Goal: Transaction & Acquisition: Purchase product/service

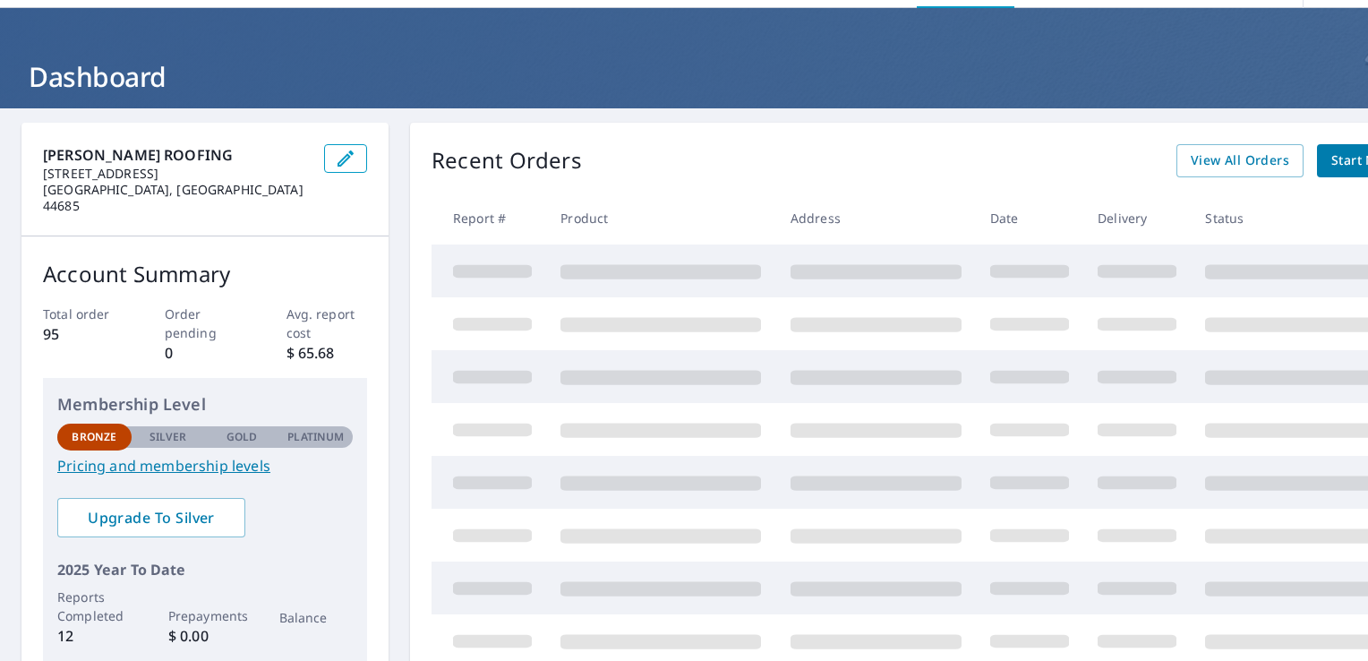
scroll to position [90, 0]
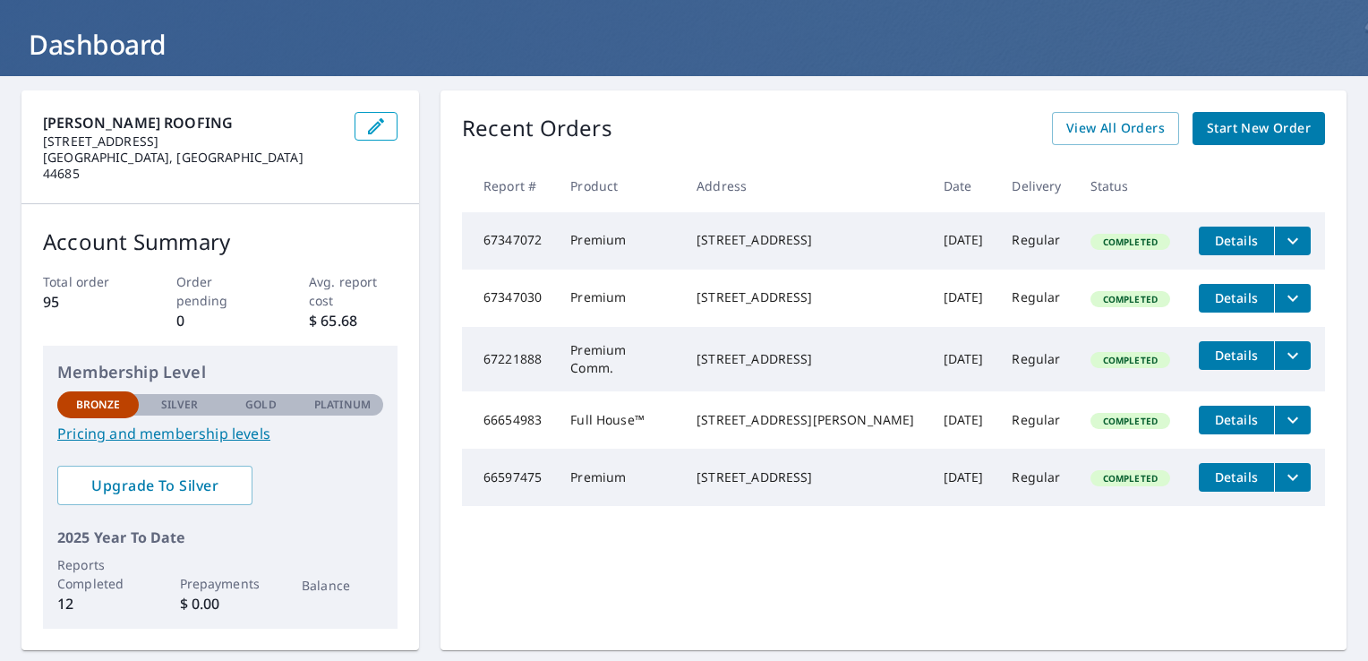
click at [1209, 235] on span "Details" at bounding box center [1236, 240] width 54 height 17
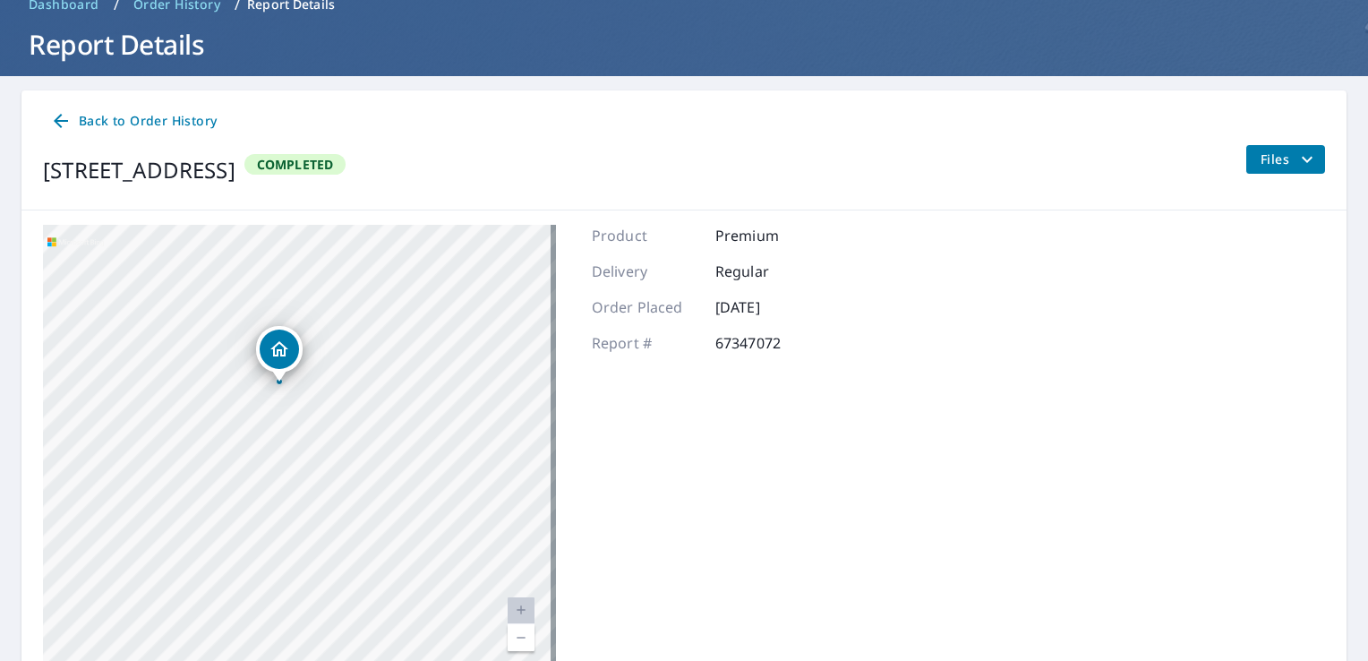
drag, startPoint x: 223, startPoint y: 383, endPoint x: 430, endPoint y: 363, distance: 207.7
click at [430, 363] on div "[STREET_ADDRESS]" at bounding box center [299, 449] width 513 height 448
drag, startPoint x: 424, startPoint y: 434, endPoint x: 431, endPoint y: 329, distance: 105.8
click at [431, 329] on div "[STREET_ADDRESS]" at bounding box center [299, 449] width 513 height 448
drag, startPoint x: 322, startPoint y: 320, endPoint x: 340, endPoint y: 398, distance: 80.8
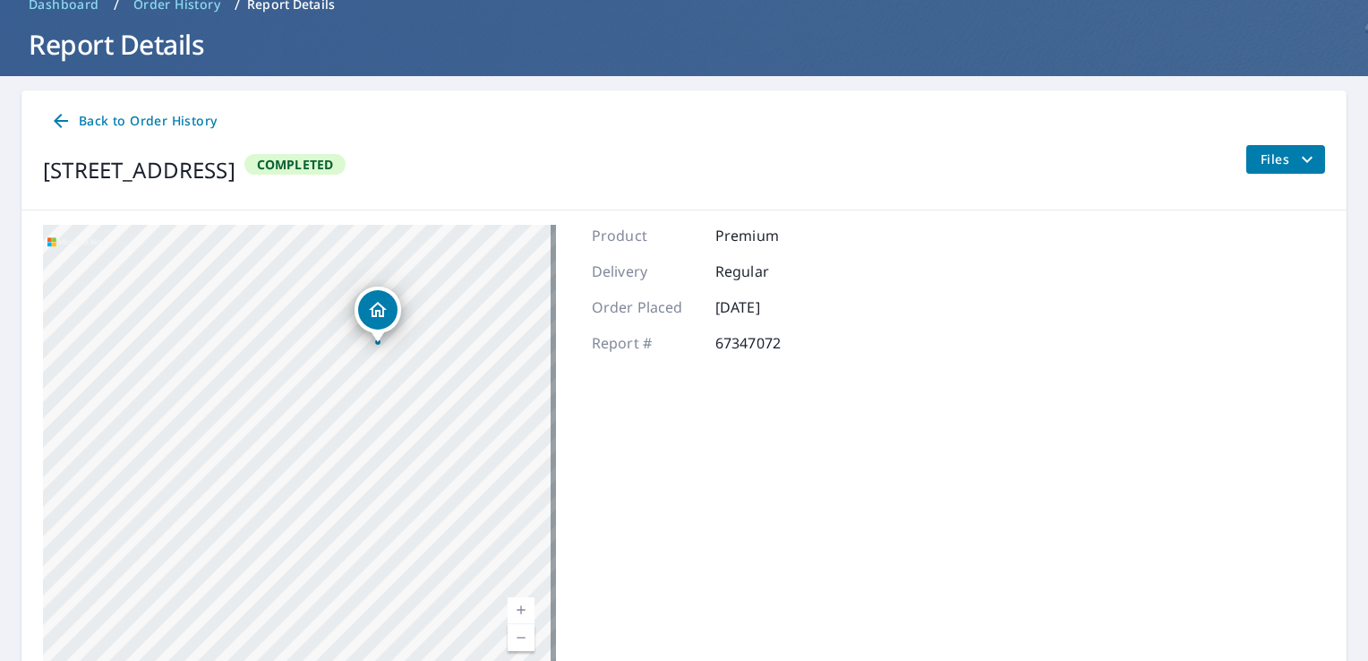
click at [340, 398] on div "[STREET_ADDRESS]" at bounding box center [299, 449] width 513 height 448
drag, startPoint x: 388, startPoint y: 422, endPoint x: 394, endPoint y: 564, distance: 142.5
click at [394, 564] on div "[STREET_ADDRESS]" at bounding box center [299, 449] width 513 height 448
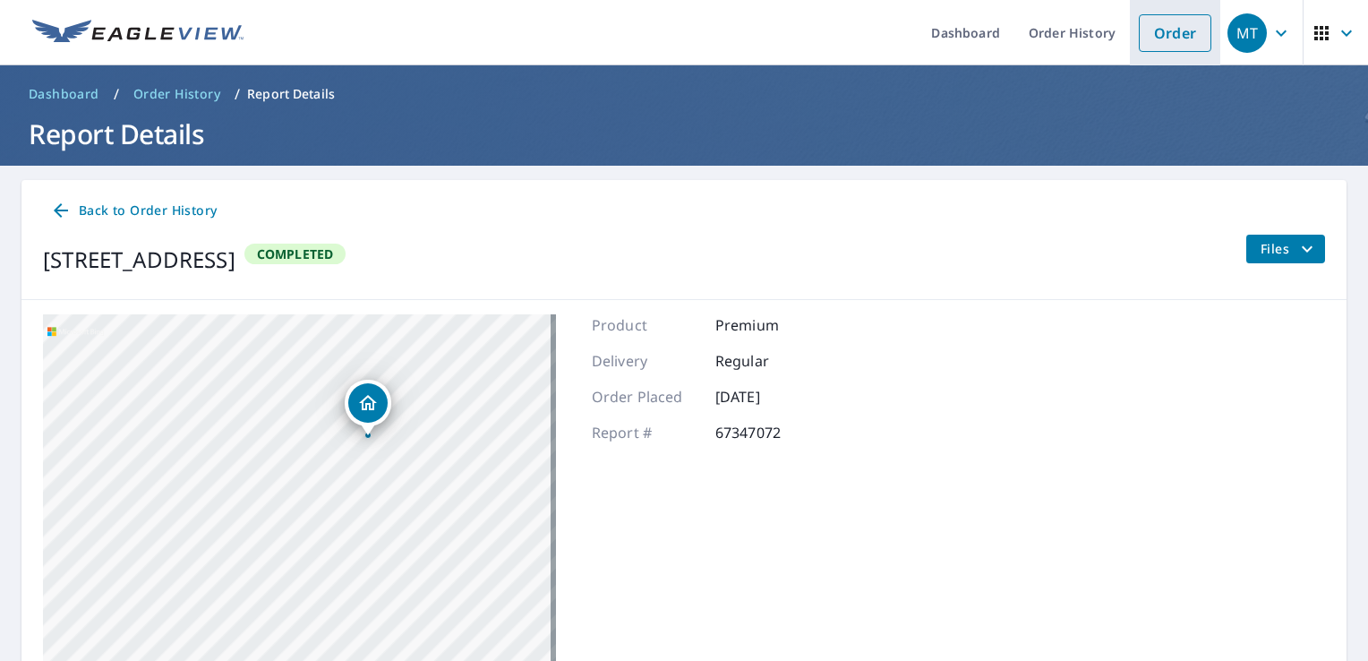
drag, startPoint x: 1157, startPoint y: 39, endPoint x: 1151, endPoint y: 48, distance: 10.9
click at [1157, 39] on link "Order" at bounding box center [1175, 33] width 73 height 38
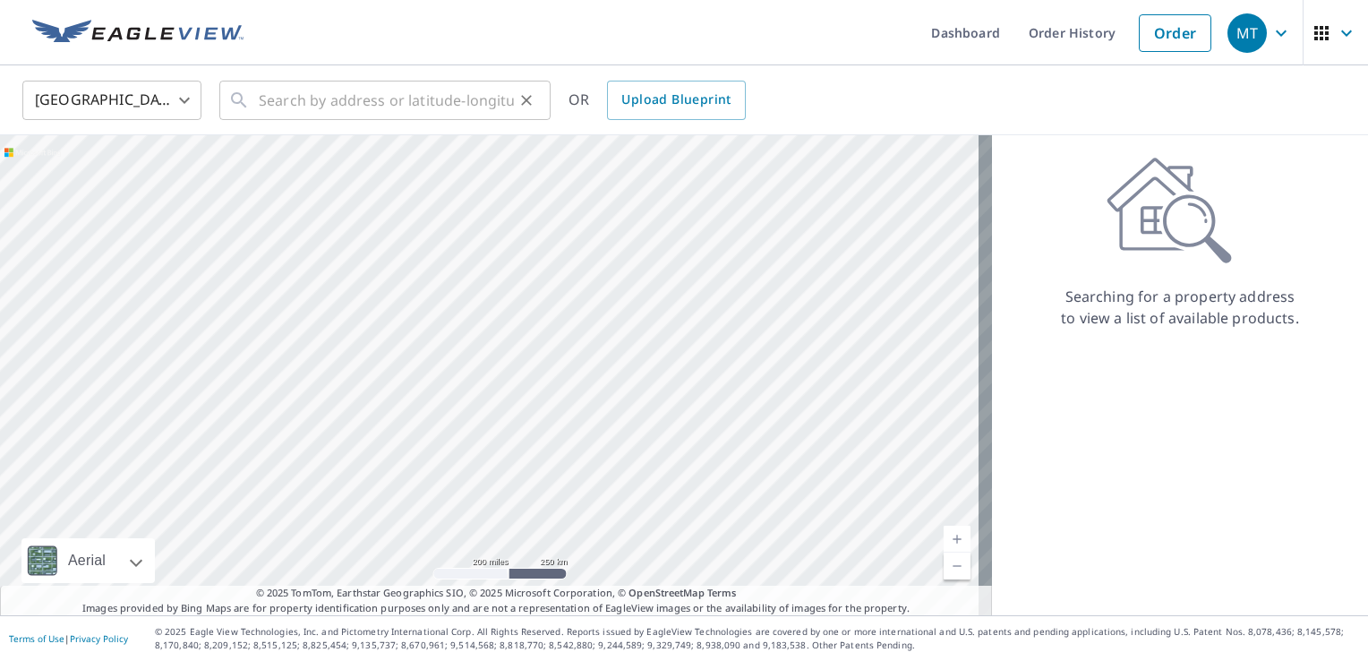
click at [243, 102] on icon at bounding box center [238, 100] width 21 height 21
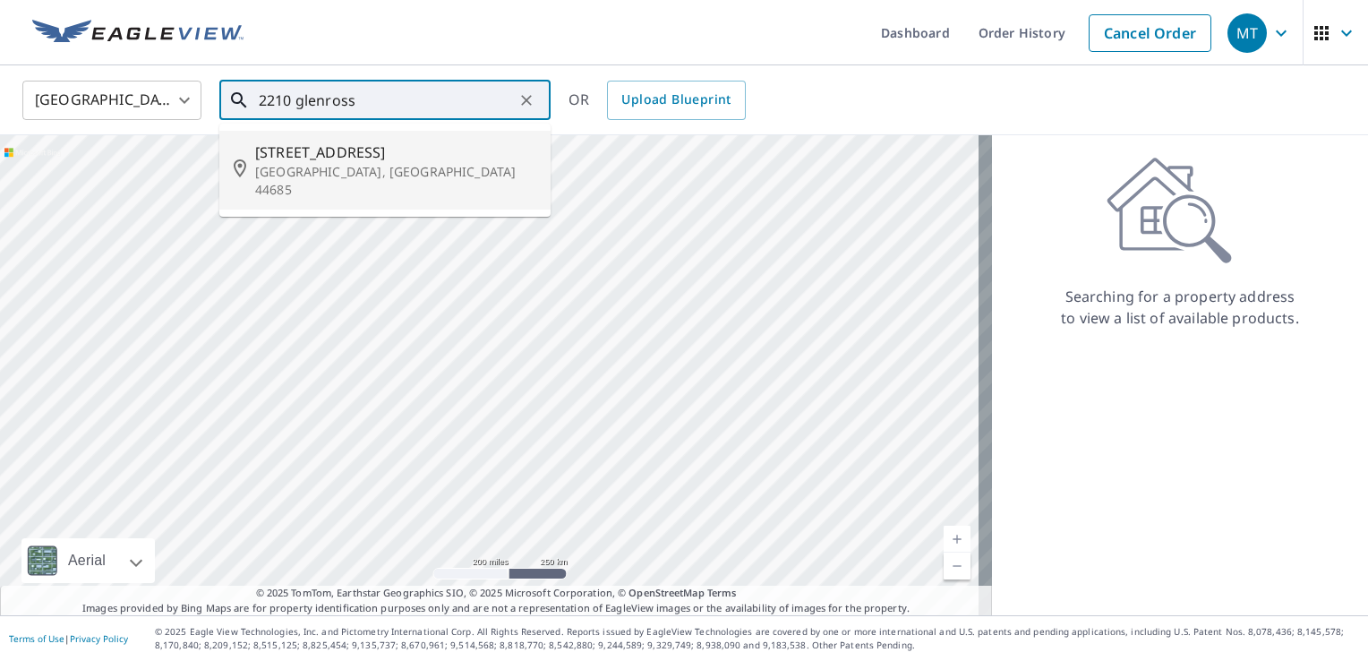
click at [348, 150] on span "[STREET_ADDRESS]" at bounding box center [395, 151] width 281 height 21
type input "[STREET_ADDRESS]"
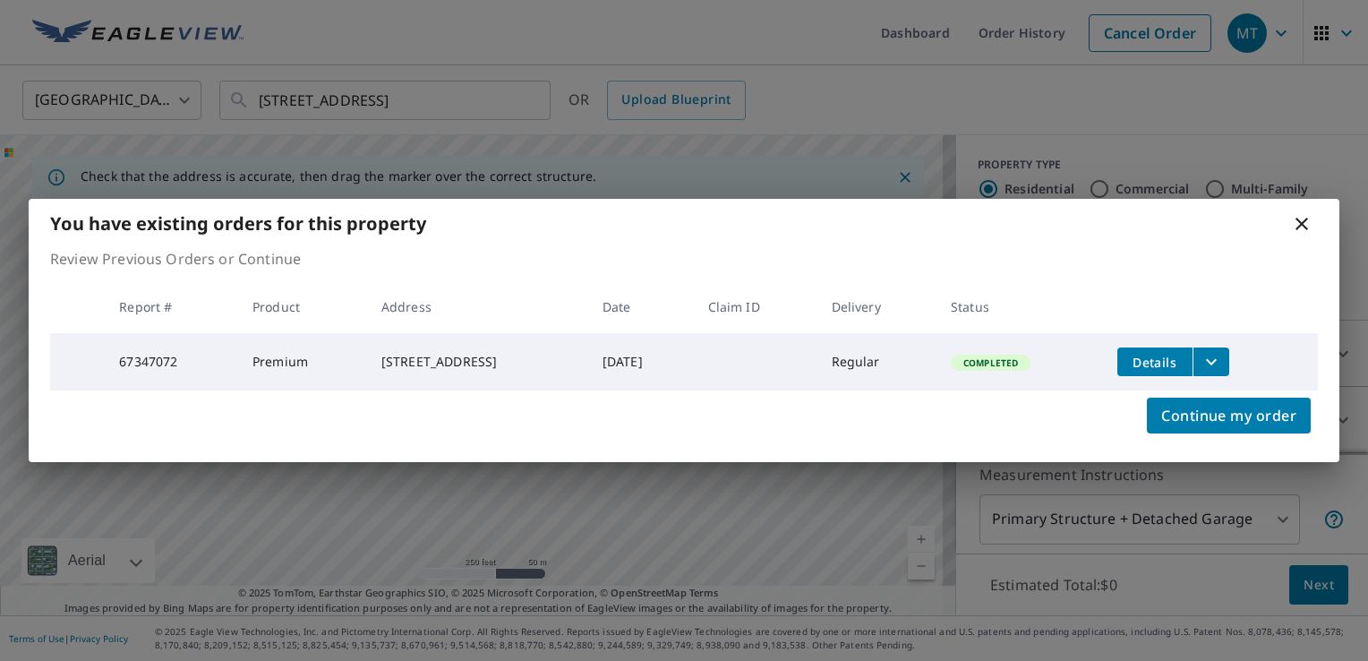
click at [1084, 132] on div "You have existing orders for this property Review Previous Orders or Continue R…" at bounding box center [684, 330] width 1368 height 661
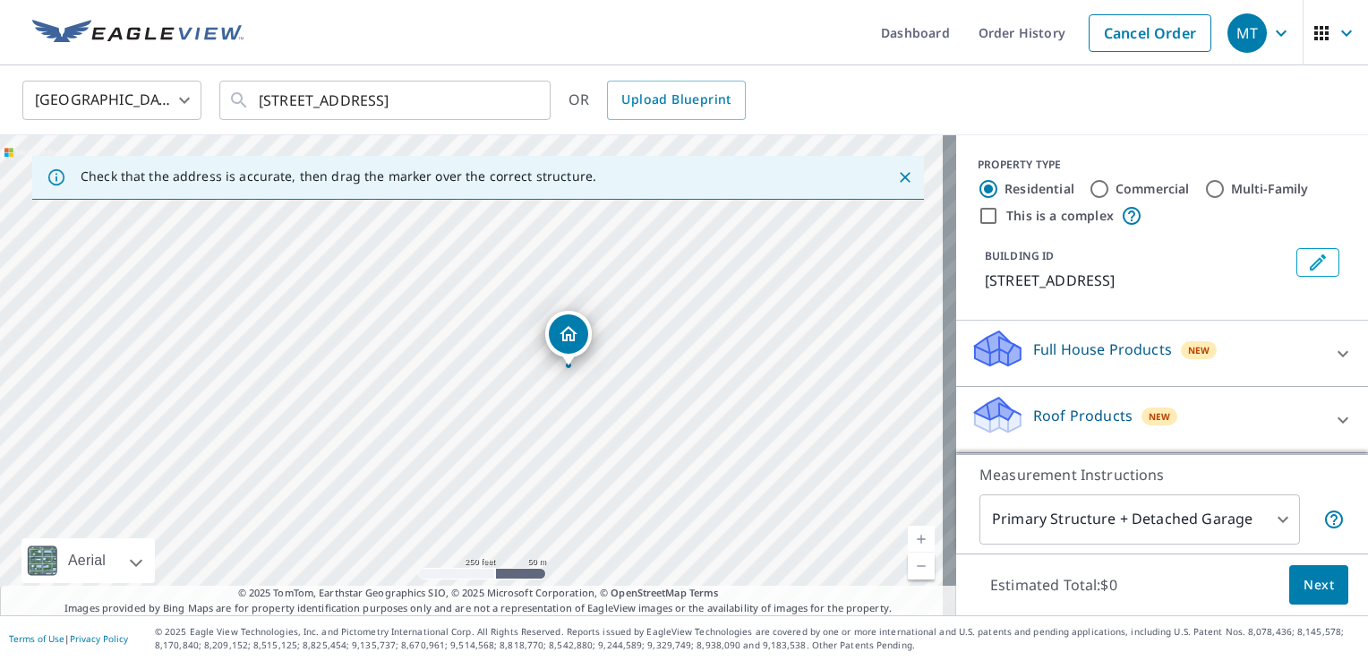
drag, startPoint x: 511, startPoint y: 273, endPoint x: 713, endPoint y: 290, distance: 203.0
click at [713, 290] on div "[STREET_ADDRESS]" at bounding box center [478, 375] width 956 height 480
drag, startPoint x: 739, startPoint y: 460, endPoint x: 631, endPoint y: 270, distance: 218.5
click at [631, 270] on div "[STREET_ADDRESS]" at bounding box center [478, 375] width 956 height 480
click at [711, 384] on div "[STREET_ADDRESS]" at bounding box center [478, 375] width 956 height 480
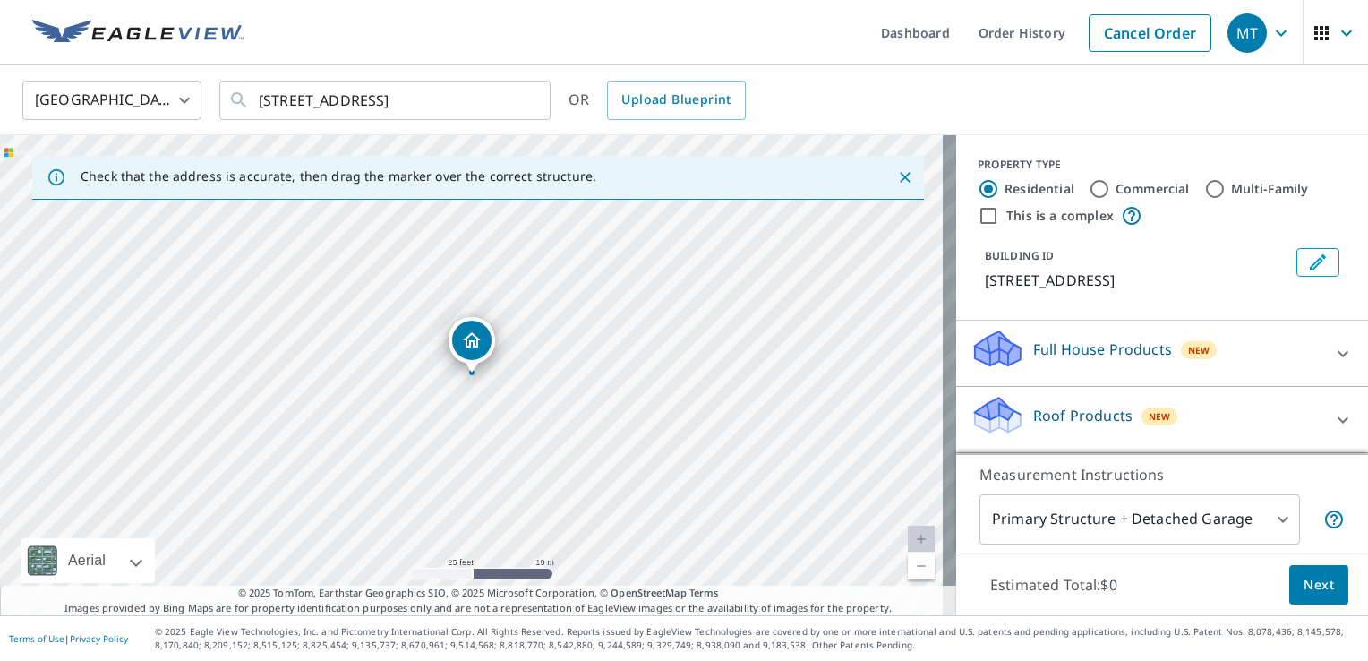
click at [513, 486] on div "[STREET_ADDRESS]" at bounding box center [478, 375] width 956 height 480
drag, startPoint x: 526, startPoint y: 450, endPoint x: 551, endPoint y: 320, distance: 132.0
click at [551, 320] on div "[STREET_ADDRESS]" at bounding box center [478, 375] width 956 height 480
drag, startPoint x: 517, startPoint y: 278, endPoint x: 545, endPoint y: 378, distance: 103.2
click at [448, 331] on div "[STREET_ADDRESS]" at bounding box center [471, 344] width 47 height 55
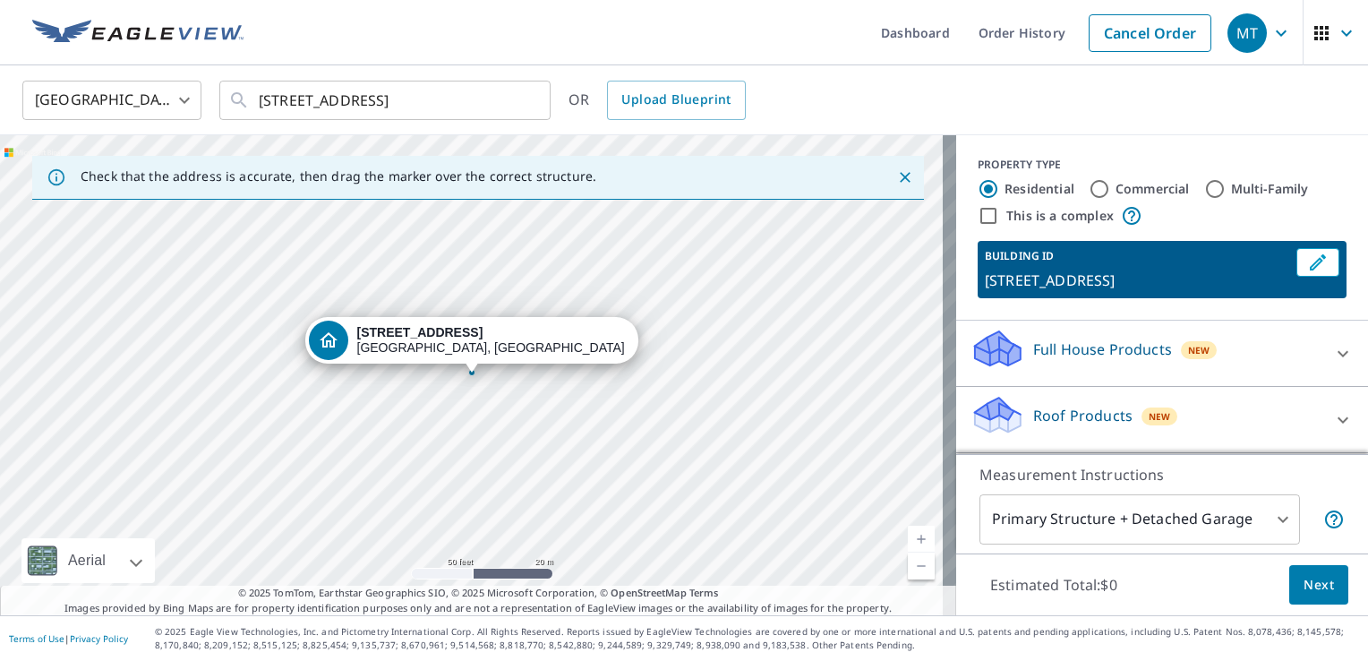
click at [637, 402] on div "[STREET_ADDRESS]" at bounding box center [478, 375] width 956 height 480
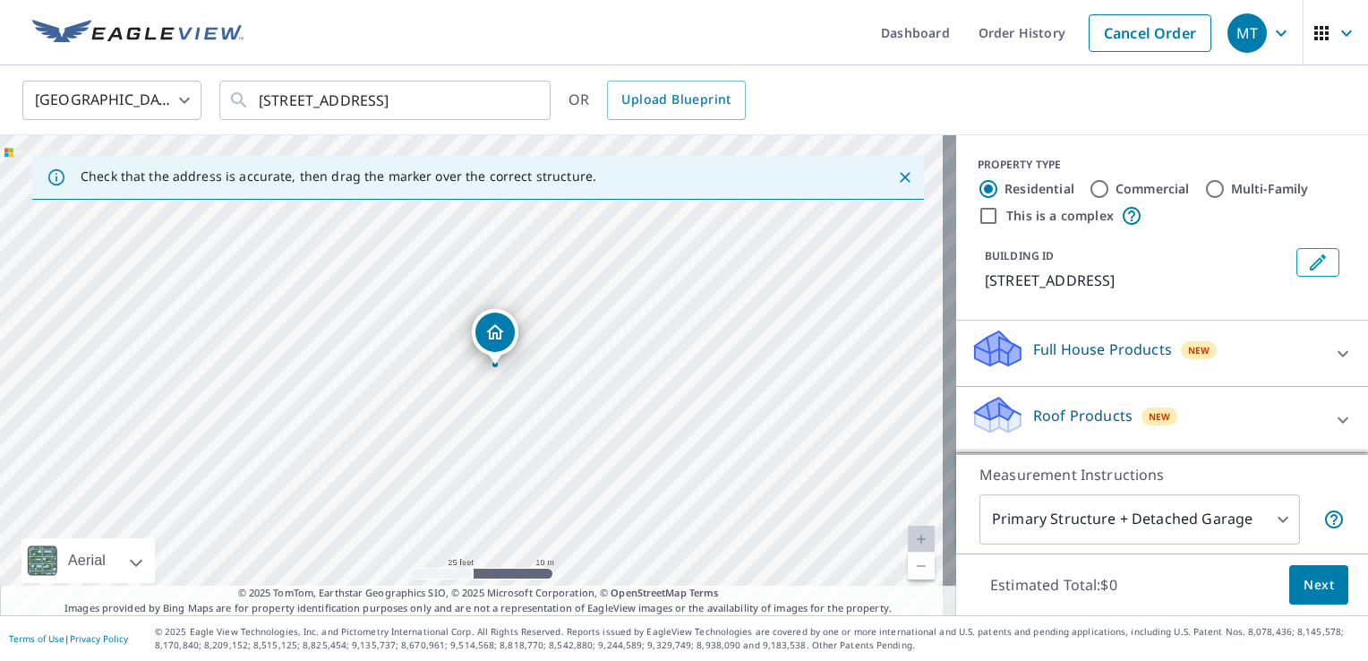
click at [1303, 582] on span "Next" at bounding box center [1318, 585] width 30 height 22
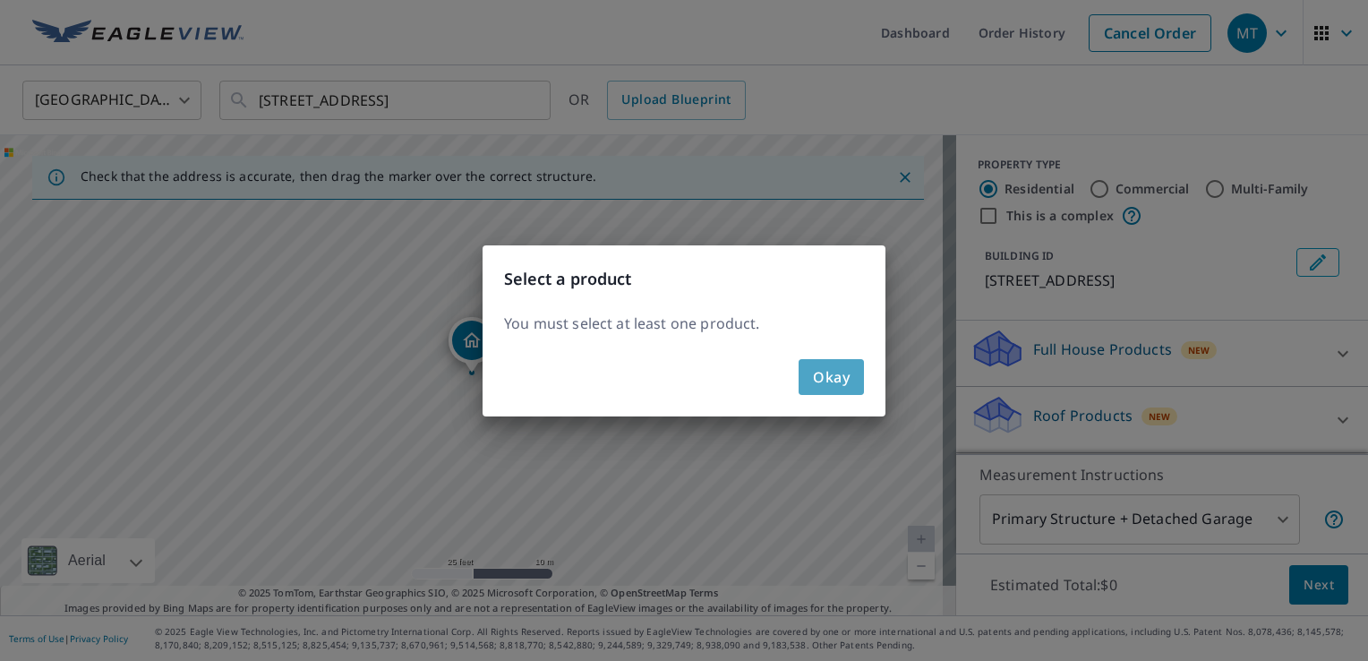
click at [833, 380] on span "Okay" at bounding box center [831, 376] width 37 height 25
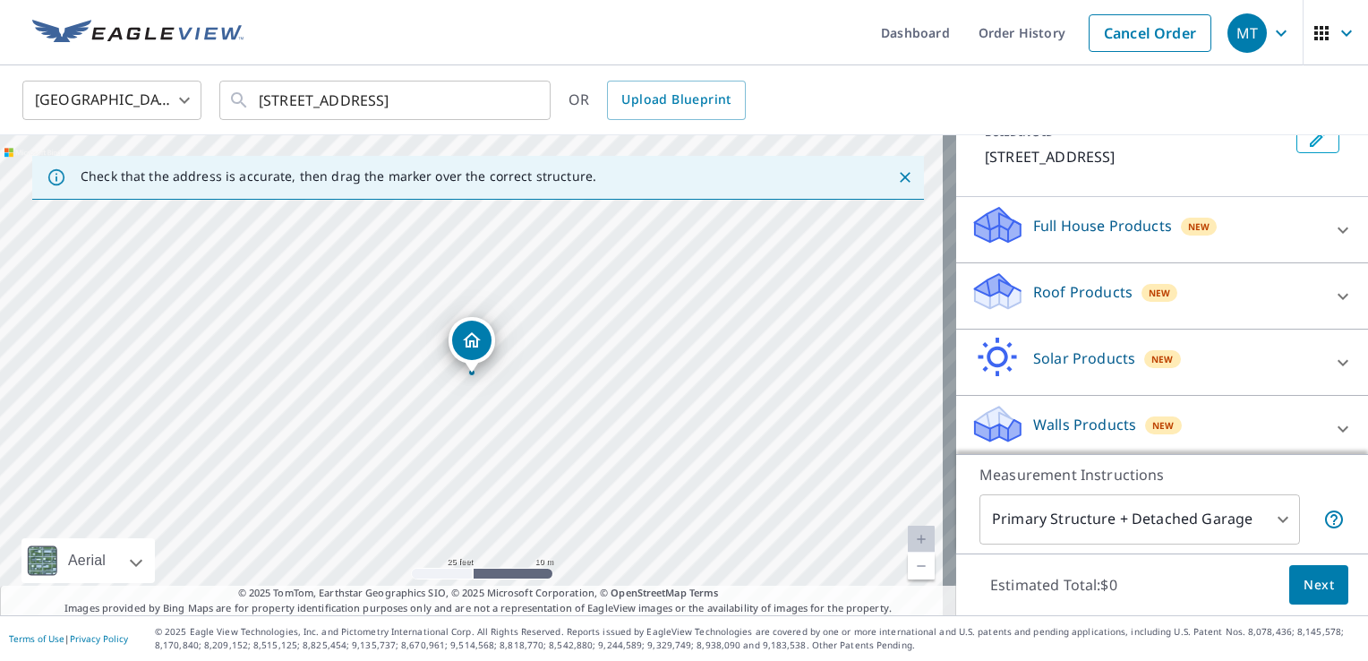
scroll to position [130, 0]
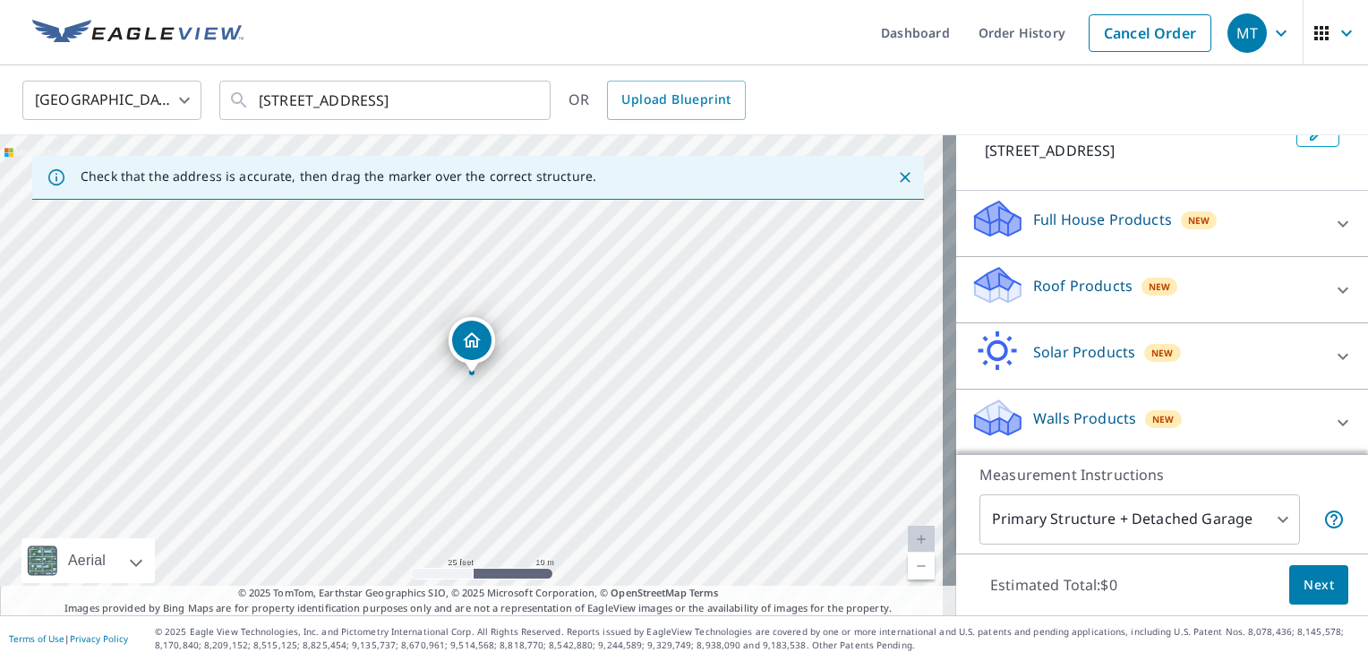
click at [981, 284] on icon at bounding box center [994, 279] width 39 height 22
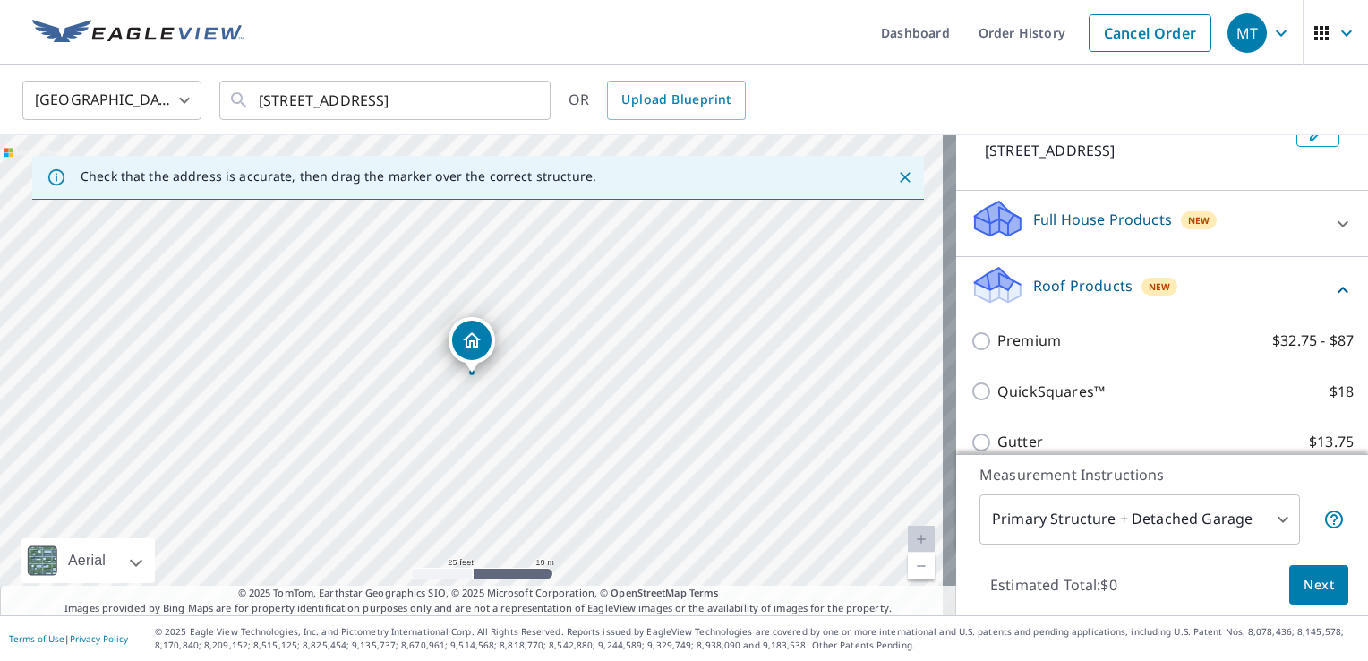
click at [1305, 591] on span "Next" at bounding box center [1318, 585] width 30 height 22
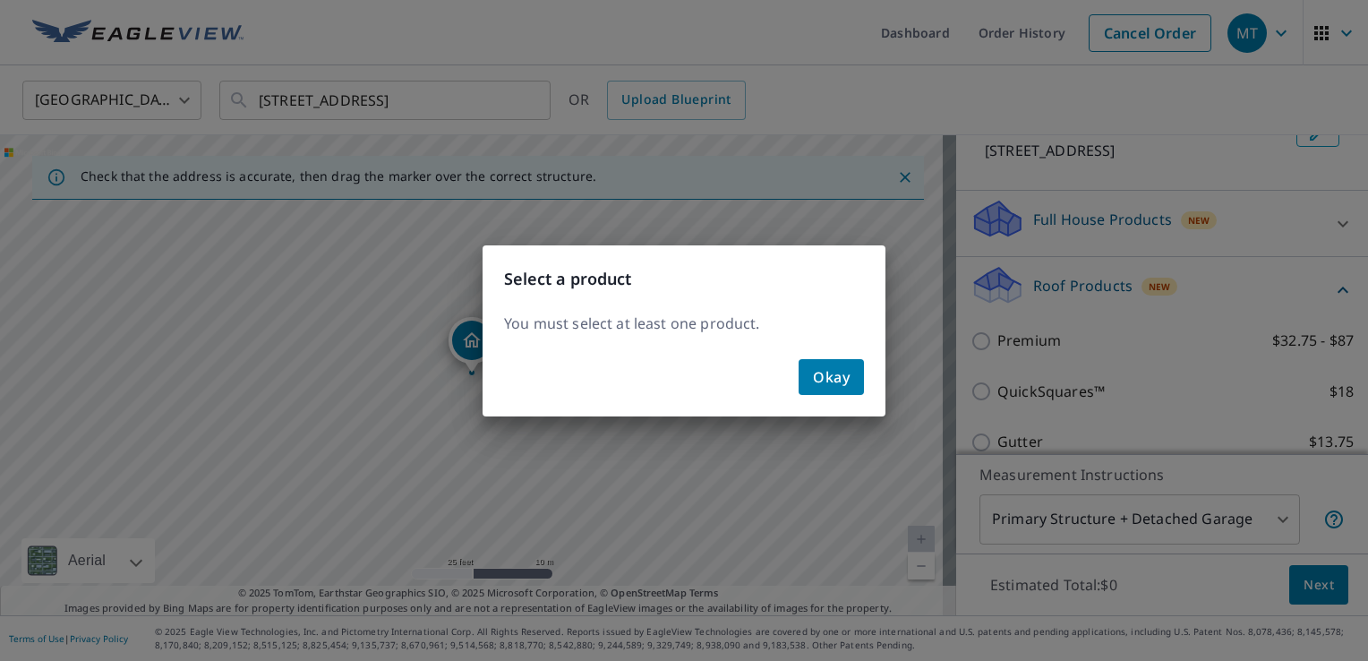
click at [838, 380] on span "Okay" at bounding box center [831, 376] width 37 height 25
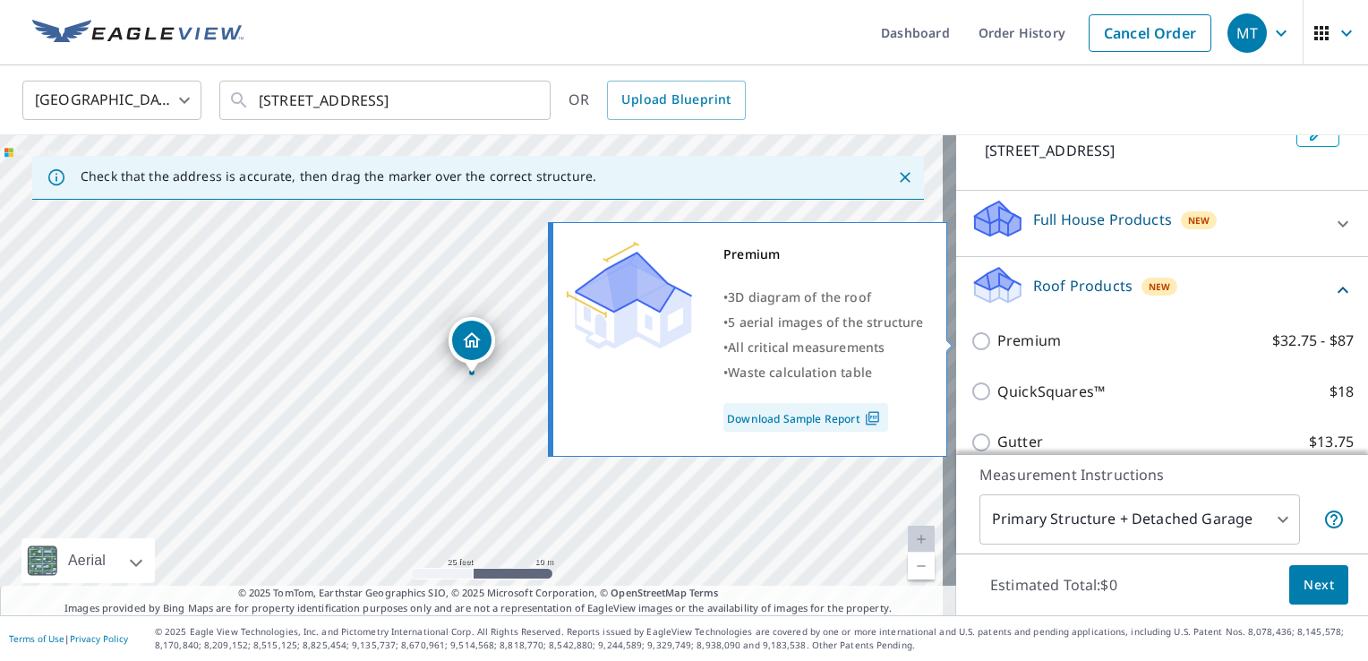
click at [970, 334] on input "Premium $32.75 - $87" at bounding box center [983, 340] width 27 height 21
checkbox input "true"
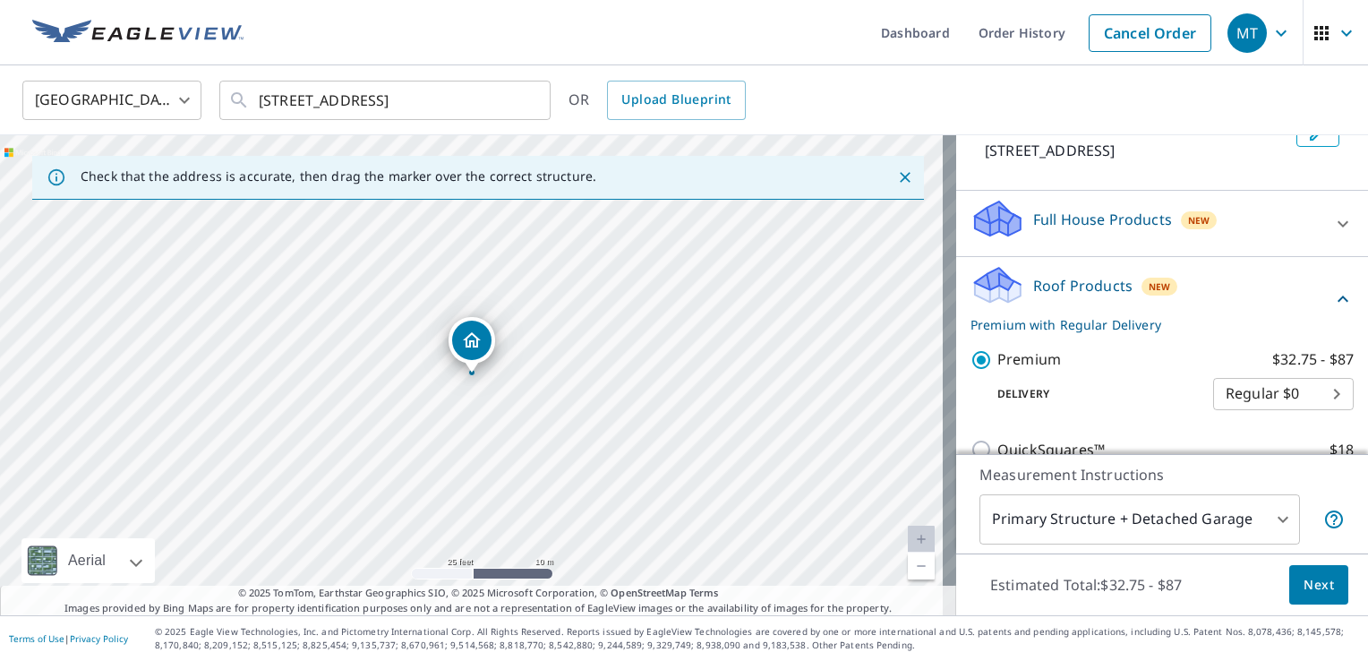
click at [1303, 593] on span "Next" at bounding box center [1318, 585] width 30 height 22
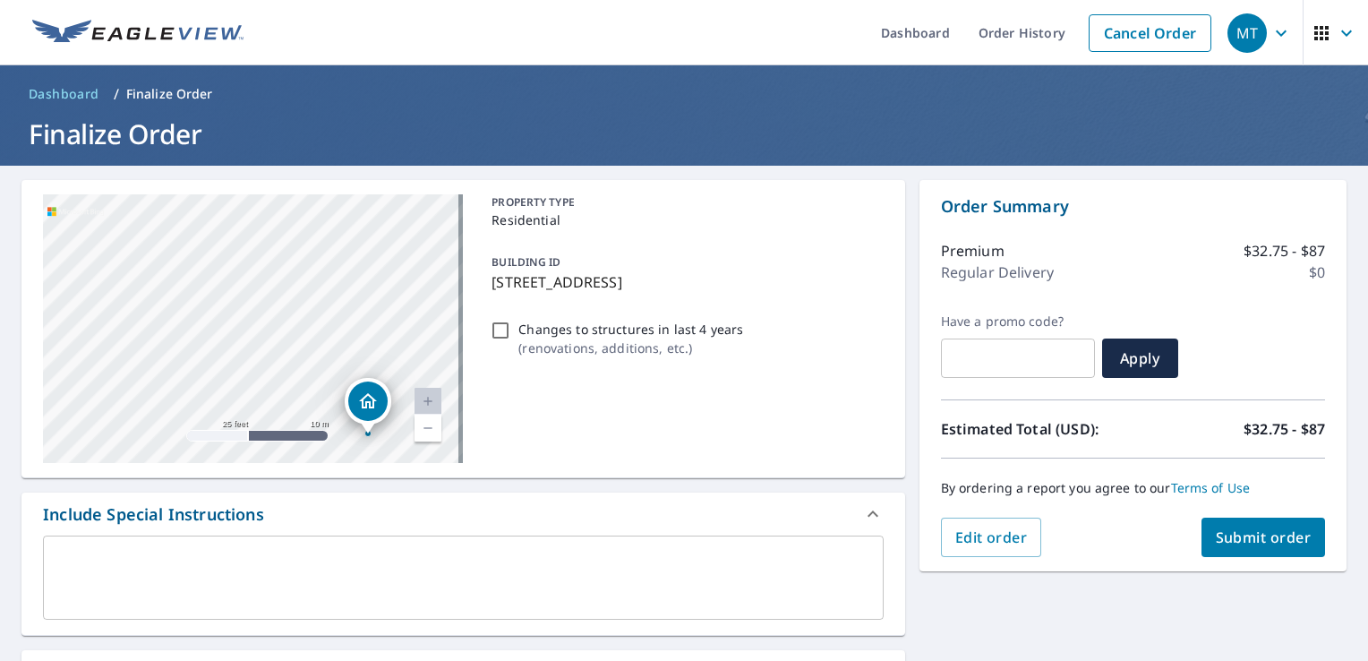
click at [329, 343] on div "[STREET_ADDRESS]" at bounding box center [253, 328] width 420 height 269
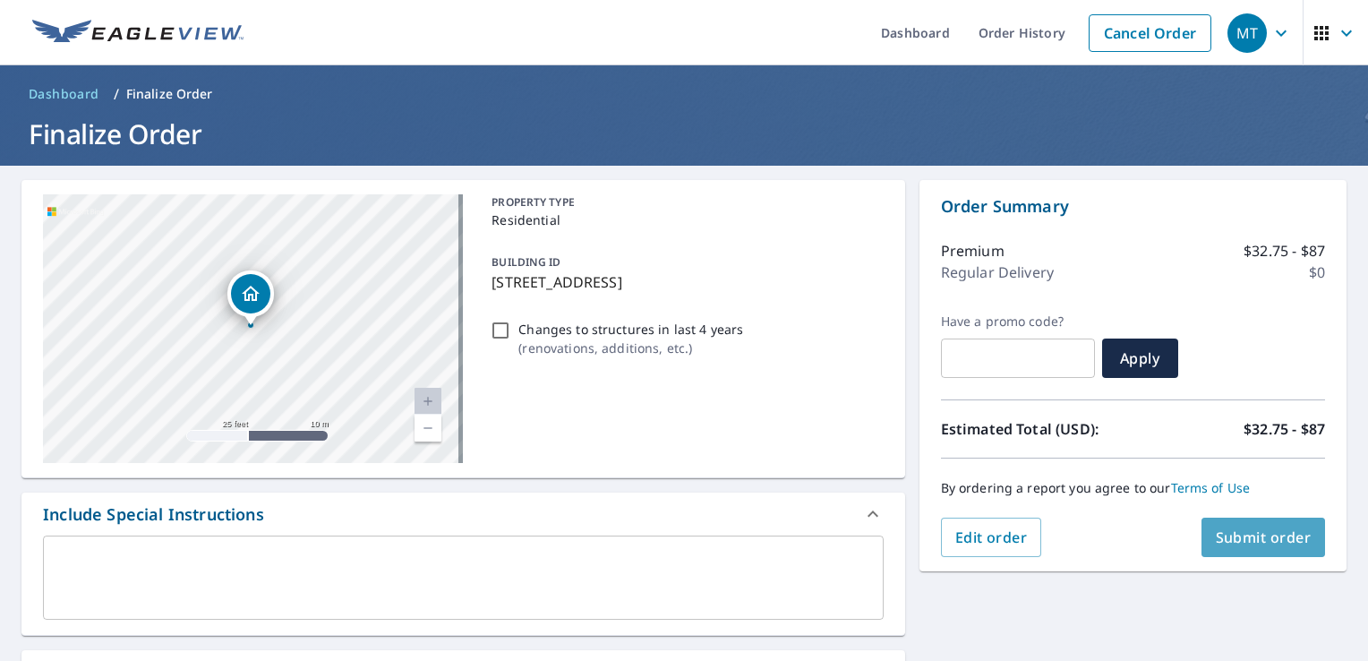
click at [1251, 541] on span "Submit order" at bounding box center [1264, 537] width 96 height 20
